Goal: Information Seeking & Learning: Find specific fact

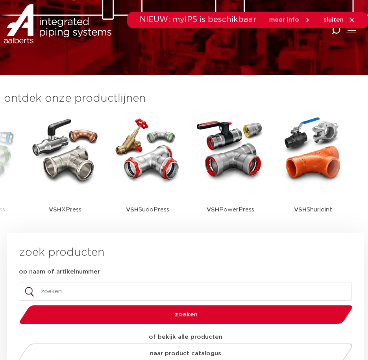
scroll to position [157, 0]
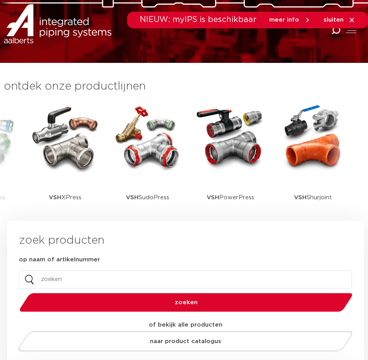
click at [67, 281] on input "op naam of artikelnummer" at bounding box center [185, 280] width 333 height 18
type input "apollo full"
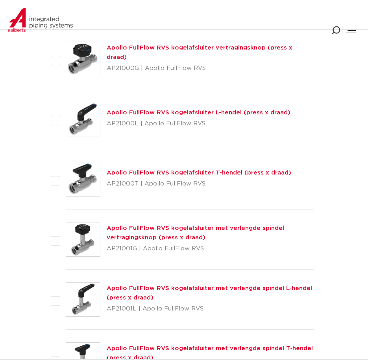
scroll to position [1259, 0]
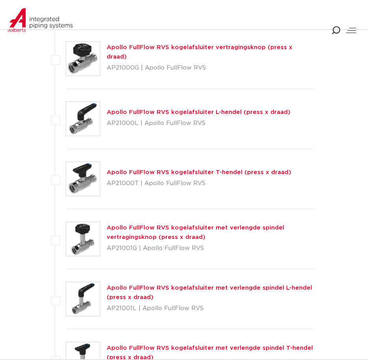
click at [162, 287] on link "Apollo FullFlow RVS kogelafsluiter met verlengde spindel L-hendel (press x draa…" at bounding box center [209, 292] width 205 height 15
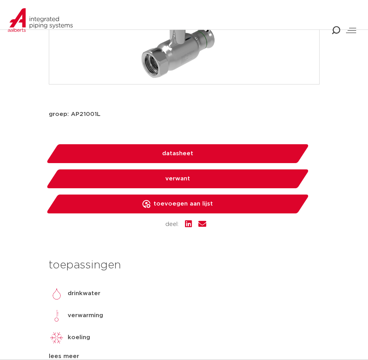
scroll to position [236, 0]
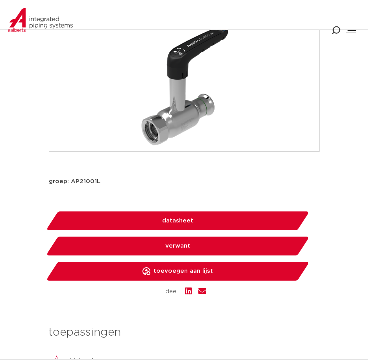
click at [170, 219] on span "datasheet" at bounding box center [177, 221] width 31 height 13
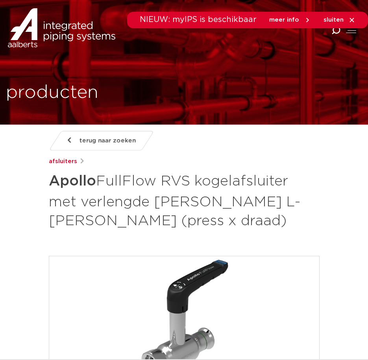
scroll to position [0, 0]
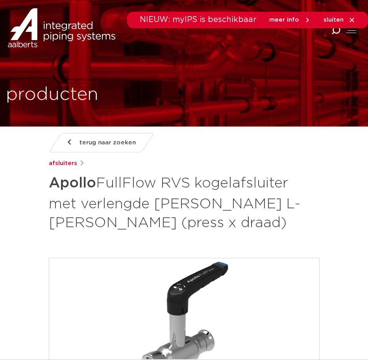
click at [94, 138] on span "terug naar zoeken" at bounding box center [107, 142] width 56 height 13
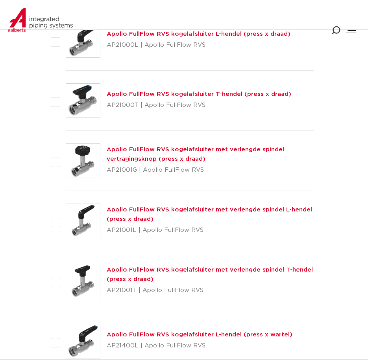
scroll to position [1337, 0]
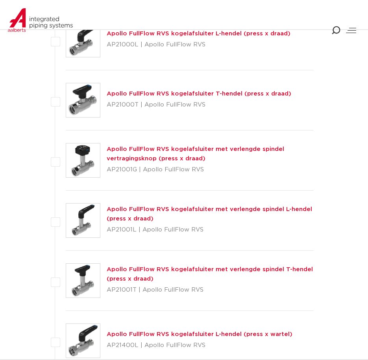
click at [163, 151] on link "Apollo FullFlow RVS kogelafsluiter met verlengde spindel vertragingsknop (press…" at bounding box center [195, 153] width 177 height 15
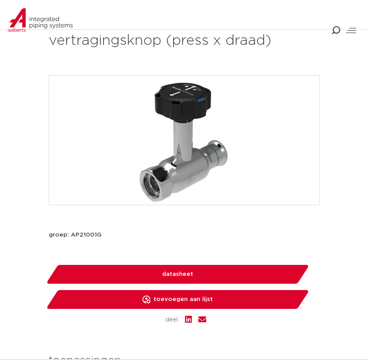
scroll to position [197, 0]
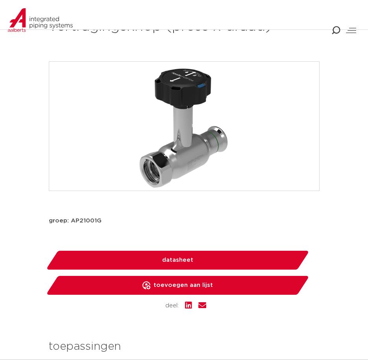
click at [173, 260] on span "datasheet" at bounding box center [177, 260] width 31 height 13
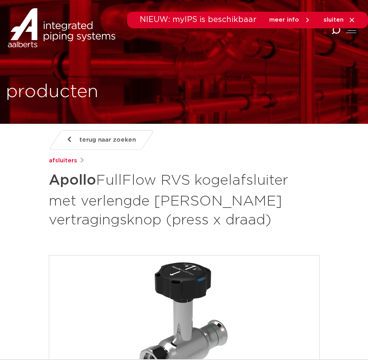
scroll to position [0, 0]
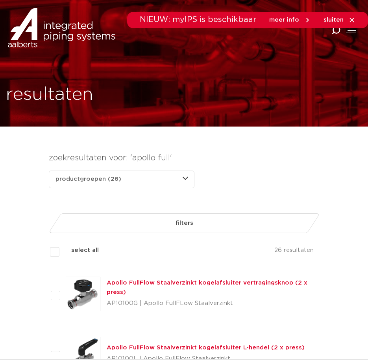
click at [184, 178] on div "productgroepen (26) producten (166) nieuws (0) downloads (0)" at bounding box center [122, 180] width 146 height 18
click at [188, 179] on select "productgroepen (26) producten (166) nieuws (0) downloads (0)" at bounding box center [122, 180] width 146 height 18
select select "products"
click at [49, 171] on select "productgroepen (26) producten (166) nieuws (0) downloads (0)" at bounding box center [122, 180] width 146 height 18
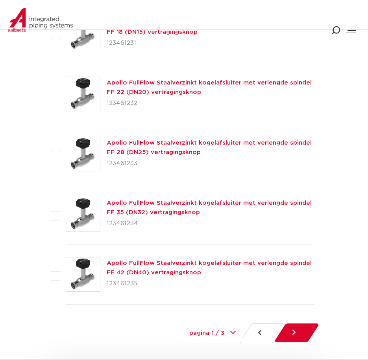
scroll to position [3658, 0]
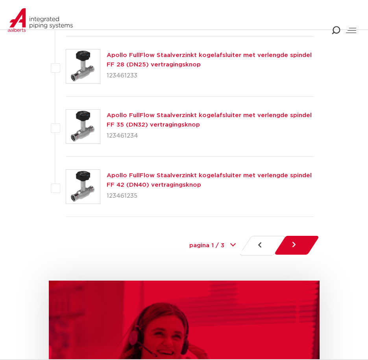
click at [299, 243] on link at bounding box center [296, 245] width 46 height 19
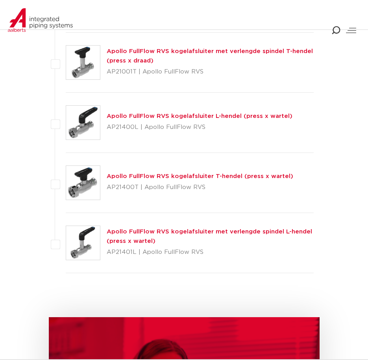
scroll to position [1554, 0]
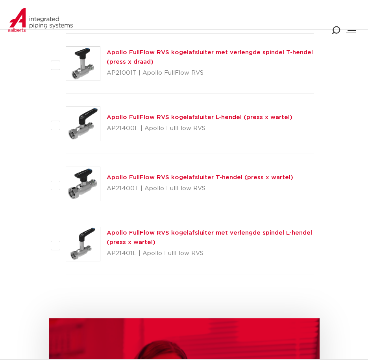
click at [149, 234] on link "Apollo FullFlow RVS kogelafsluiter met verlengde spindel L-hendel (press x wart…" at bounding box center [209, 237] width 205 height 15
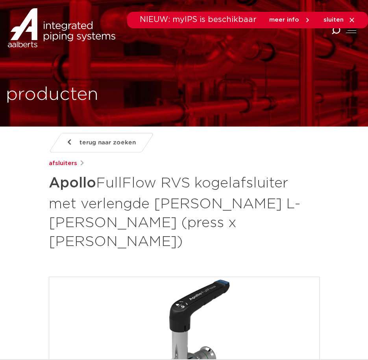
click at [89, 146] on span "terug naar zoeken" at bounding box center [107, 142] width 56 height 13
